Goal: Download file/media

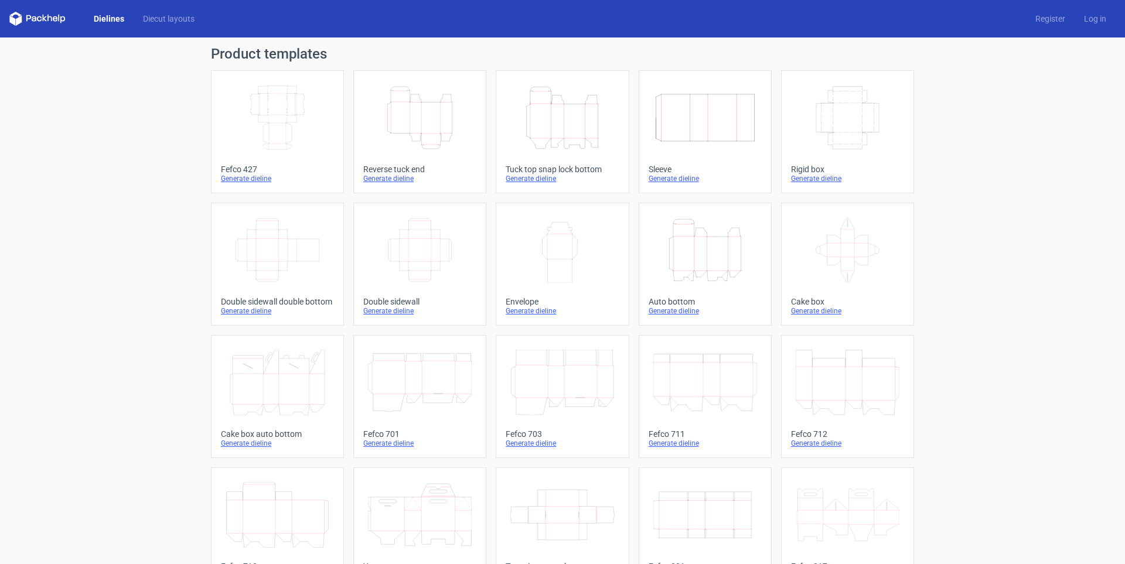
click at [413, 139] on icon "Height Depth Width" at bounding box center [420, 118] width 104 height 66
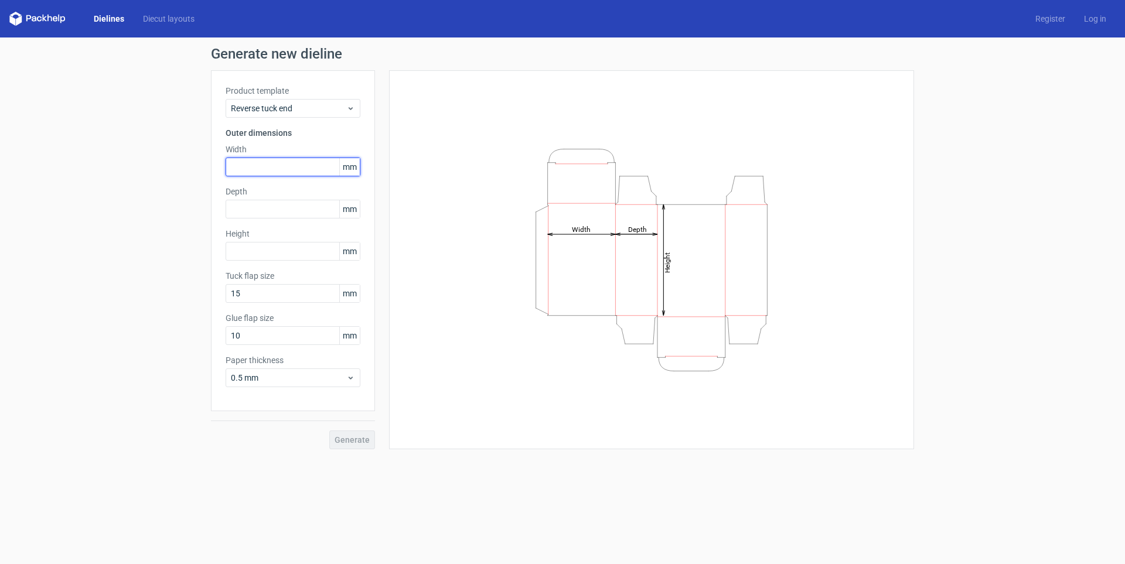
click at [290, 172] on input "text" at bounding box center [293, 167] width 135 height 19
type input "25"
type input "60"
click at [284, 376] on span "0.5 mm" at bounding box center [288, 378] width 115 height 12
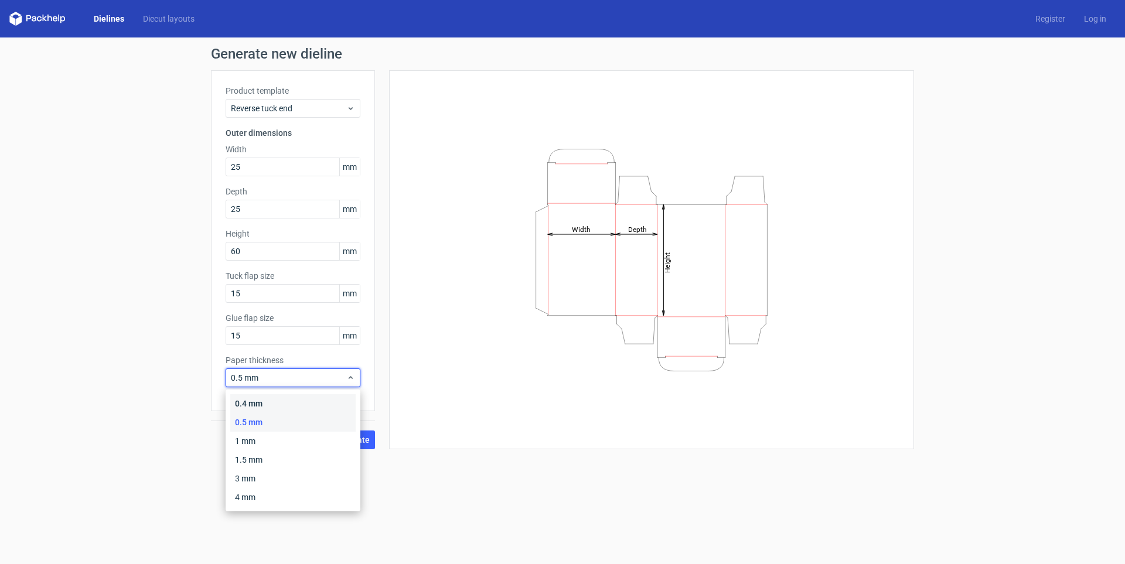
click at [271, 401] on div "0.4 mm" at bounding box center [292, 403] width 125 height 19
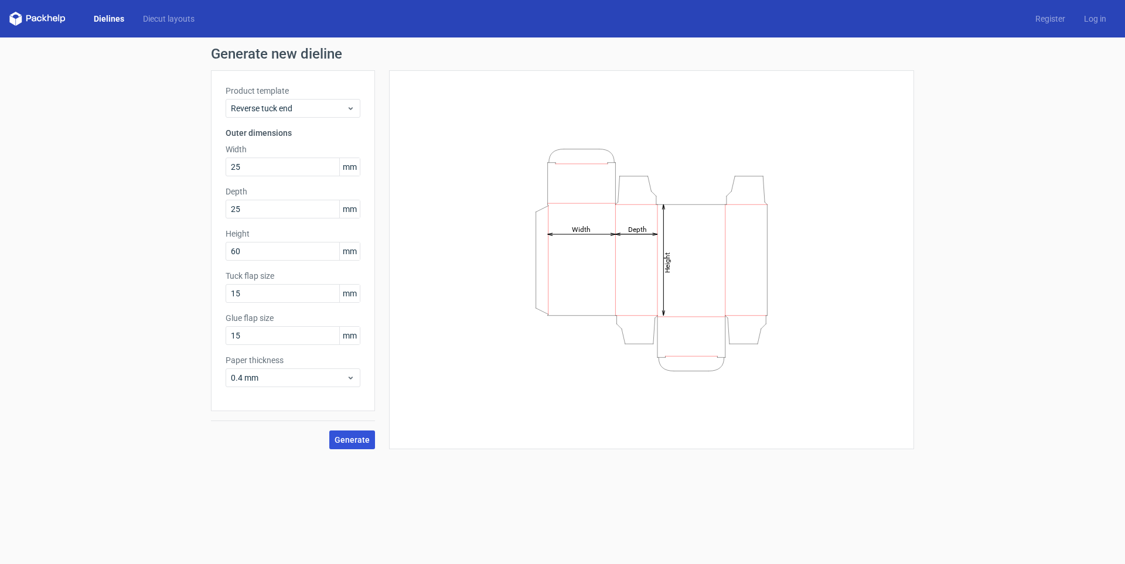
click at [343, 447] on button "Generate" at bounding box center [352, 440] width 46 height 19
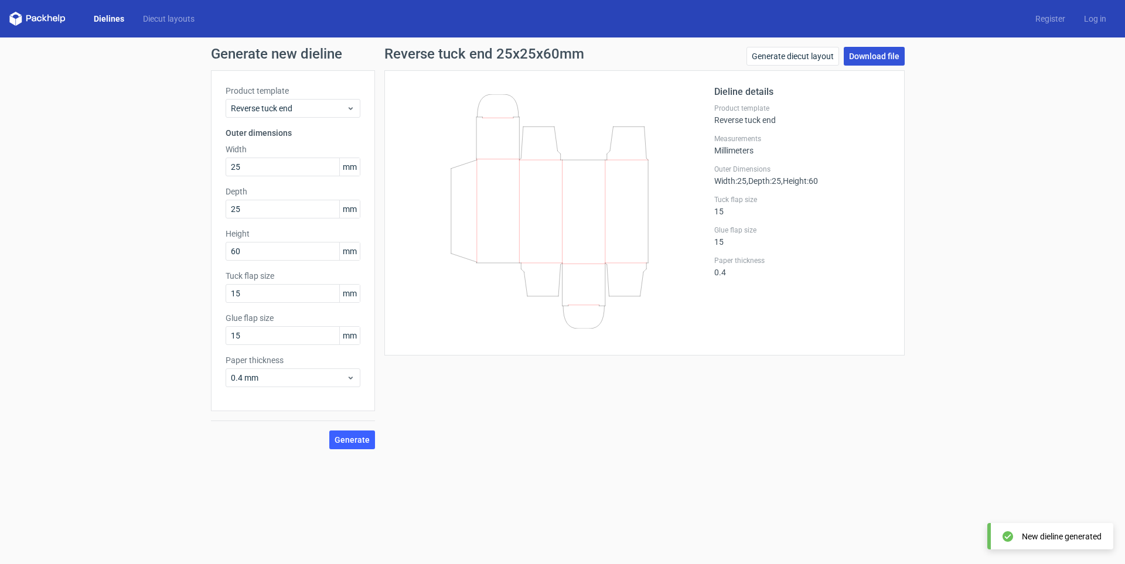
click at [889, 62] on link "Download file" at bounding box center [874, 56] width 61 height 19
click at [871, 56] on link "Download file" at bounding box center [874, 56] width 61 height 19
drag, startPoint x: 273, startPoint y: 339, endPoint x: 72, endPoint y: 323, distance: 201.6
click at [77, 323] on div "Generate new dieline Product template Reverse tuck end Outer dimensions Width 2…" at bounding box center [562, 248] width 1125 height 421
type input "12"
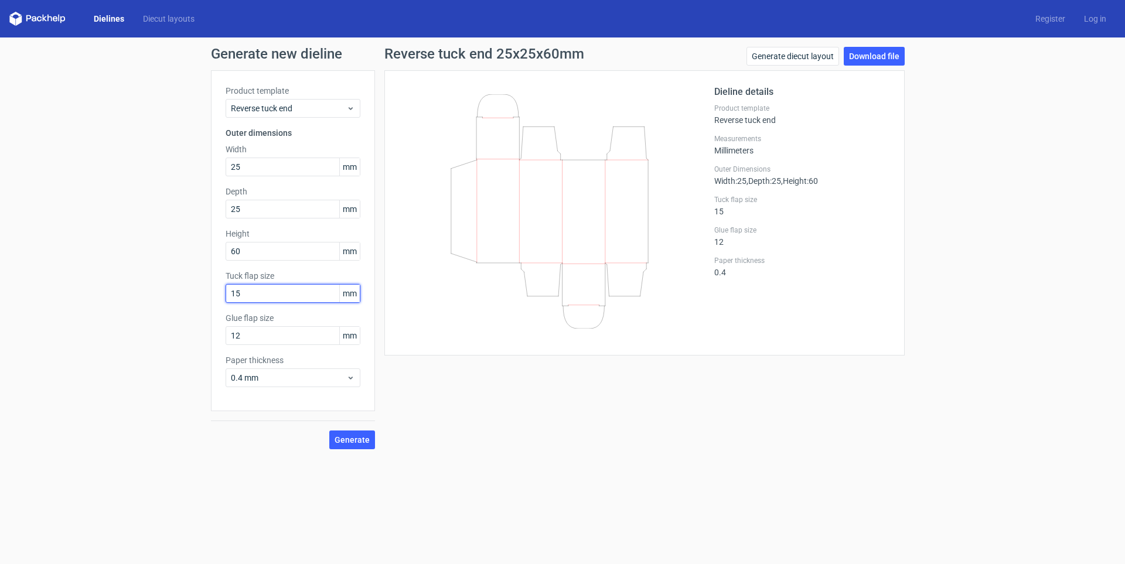
drag, startPoint x: 224, startPoint y: 295, endPoint x: 140, endPoint y: 290, distance: 84.6
click at [141, 290] on div "Generate new dieline Product template Reverse tuck end Outer dimensions Width 2…" at bounding box center [562, 248] width 1125 height 421
type input "12"
click at [348, 442] on span "Generate" at bounding box center [352, 440] width 35 height 8
click at [876, 62] on link "Download file" at bounding box center [874, 56] width 61 height 19
